Goal: Browse casually

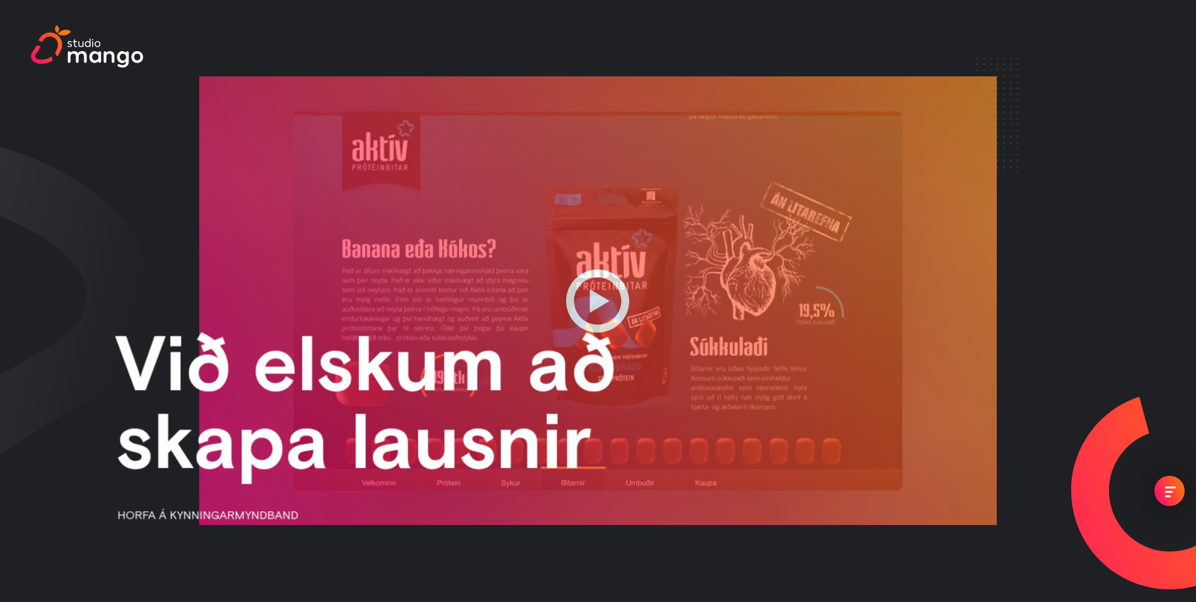
click at [88, 53] on img at bounding box center [87, 46] width 112 height 43
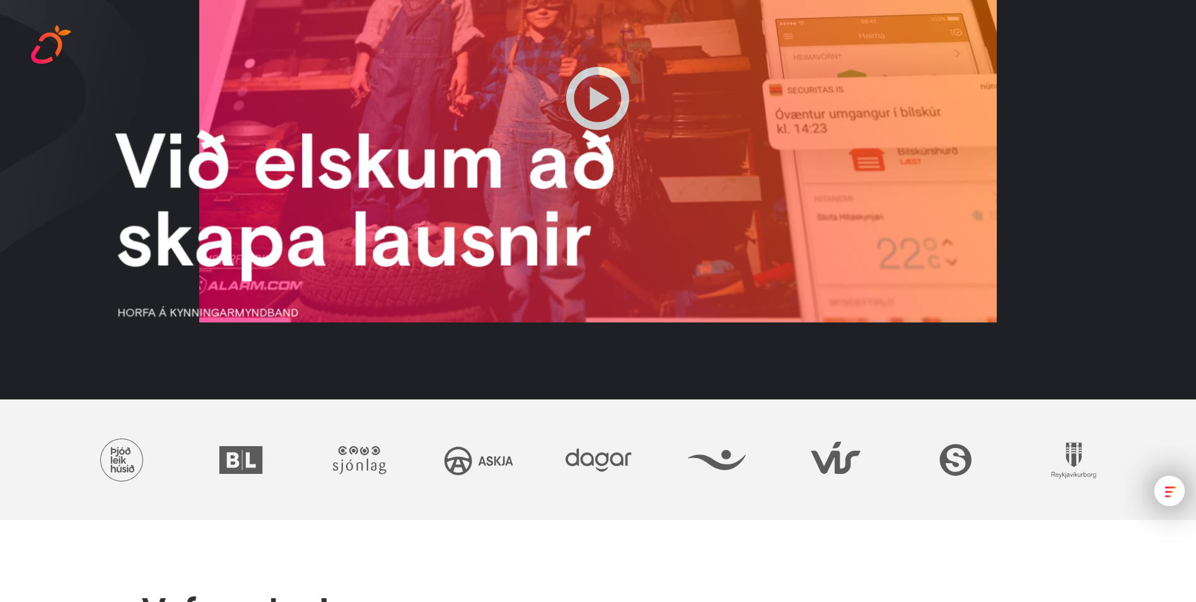
scroll to position [441, 0]
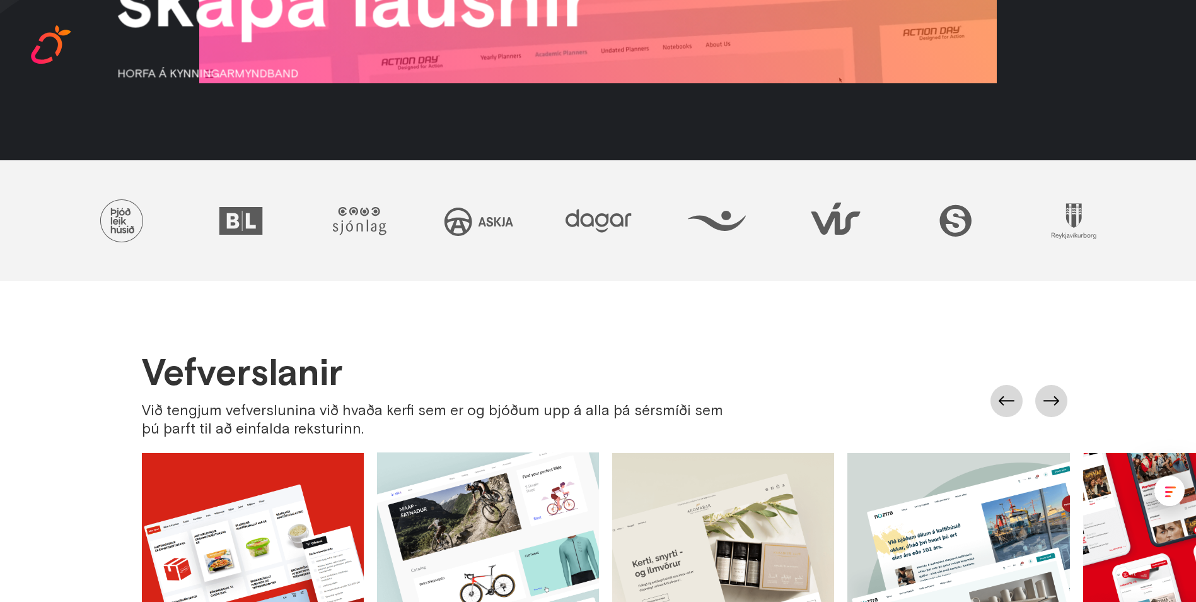
click at [1074, 401] on div "Vefverslanir Við tengjum vefverslunina við hvaða kerfi sem er og bjóðum upp á a…" at bounding box center [611, 400] width 938 height 96
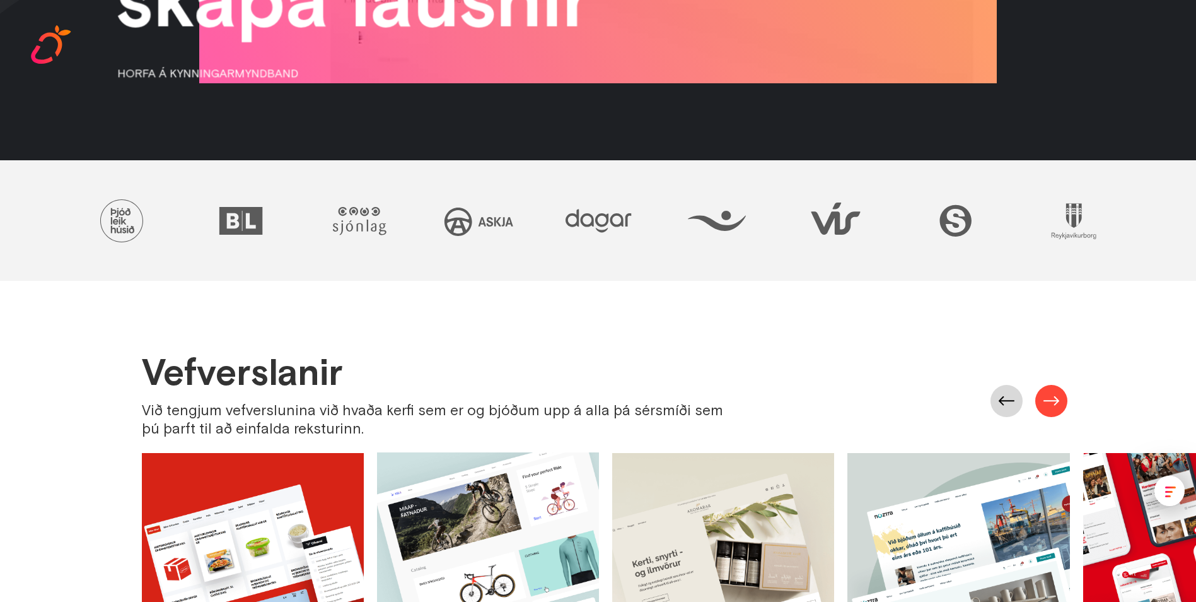
click at [1058, 401] on link at bounding box center [1051, 401] width 32 height 32
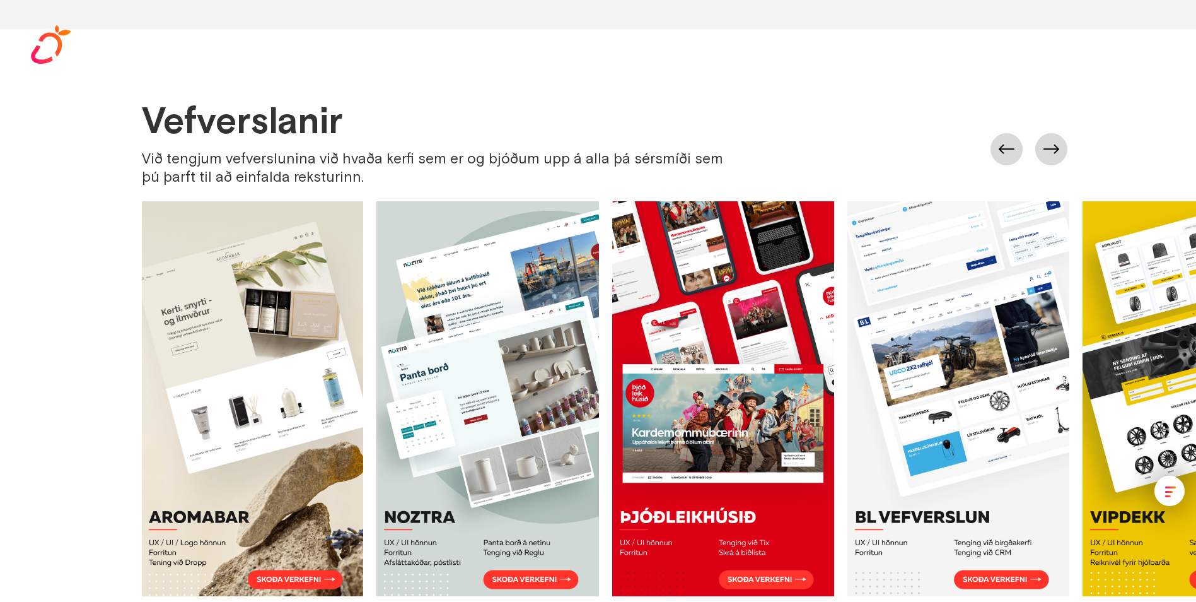
scroll to position [694, 0]
click at [1056, 158] on link at bounding box center [1051, 148] width 32 height 32
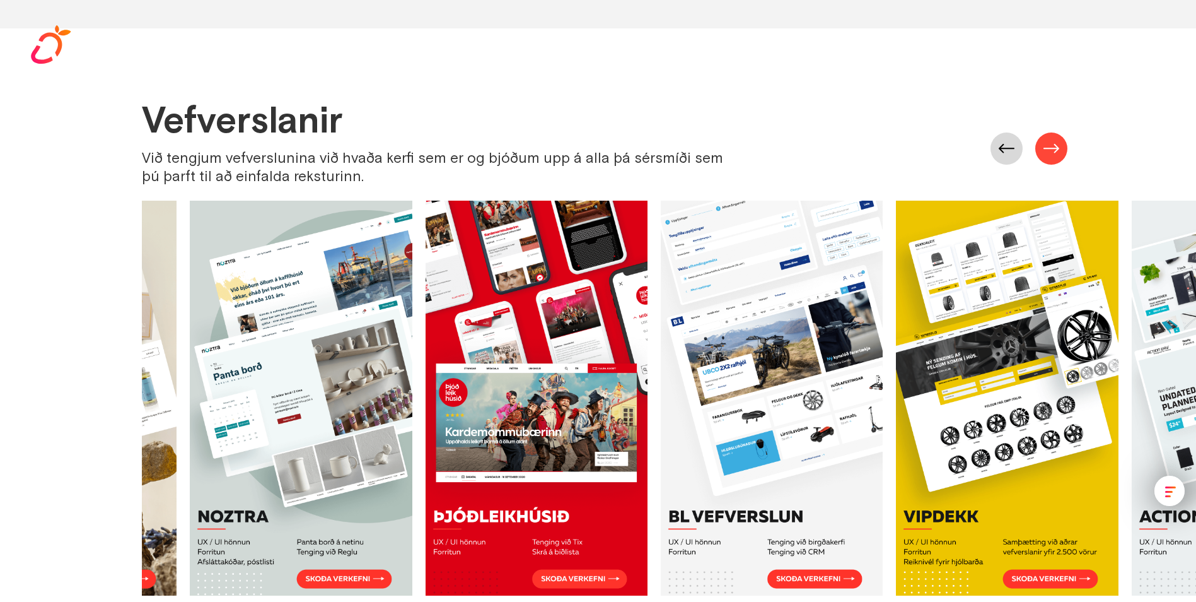
scroll to position [0, 824]
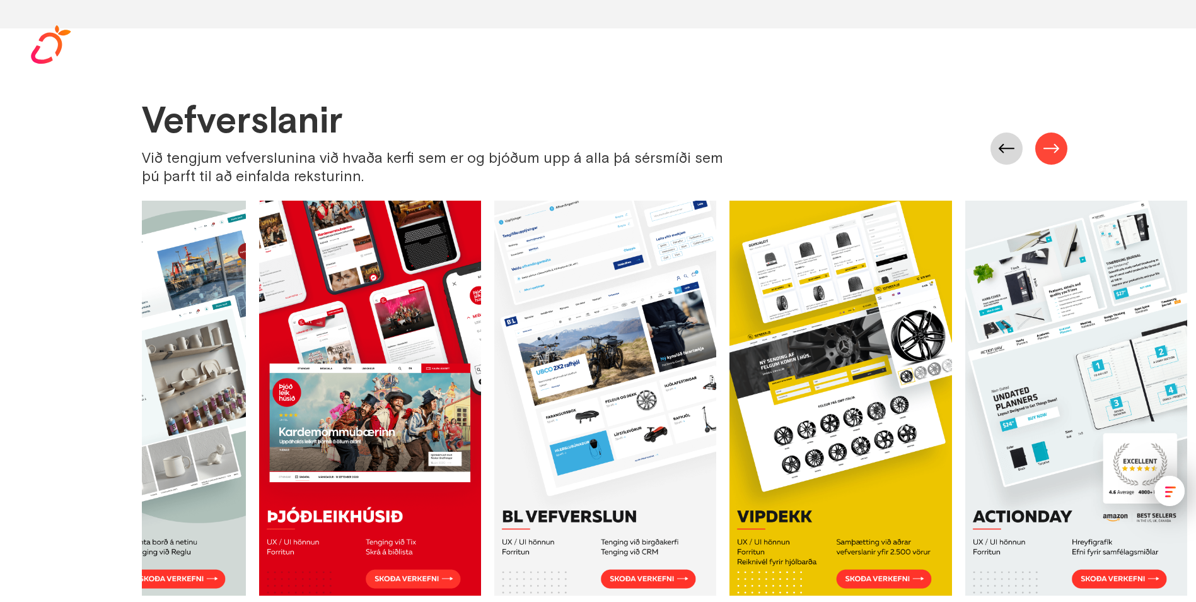
click at [1056, 158] on link at bounding box center [1051, 148] width 32 height 32
click at [1050, 149] on link at bounding box center [1051, 148] width 32 height 32
click at [1051, 148] on link at bounding box center [1051, 148] width 32 height 32
